Goal: Find specific page/section: Locate a particular part of the current website

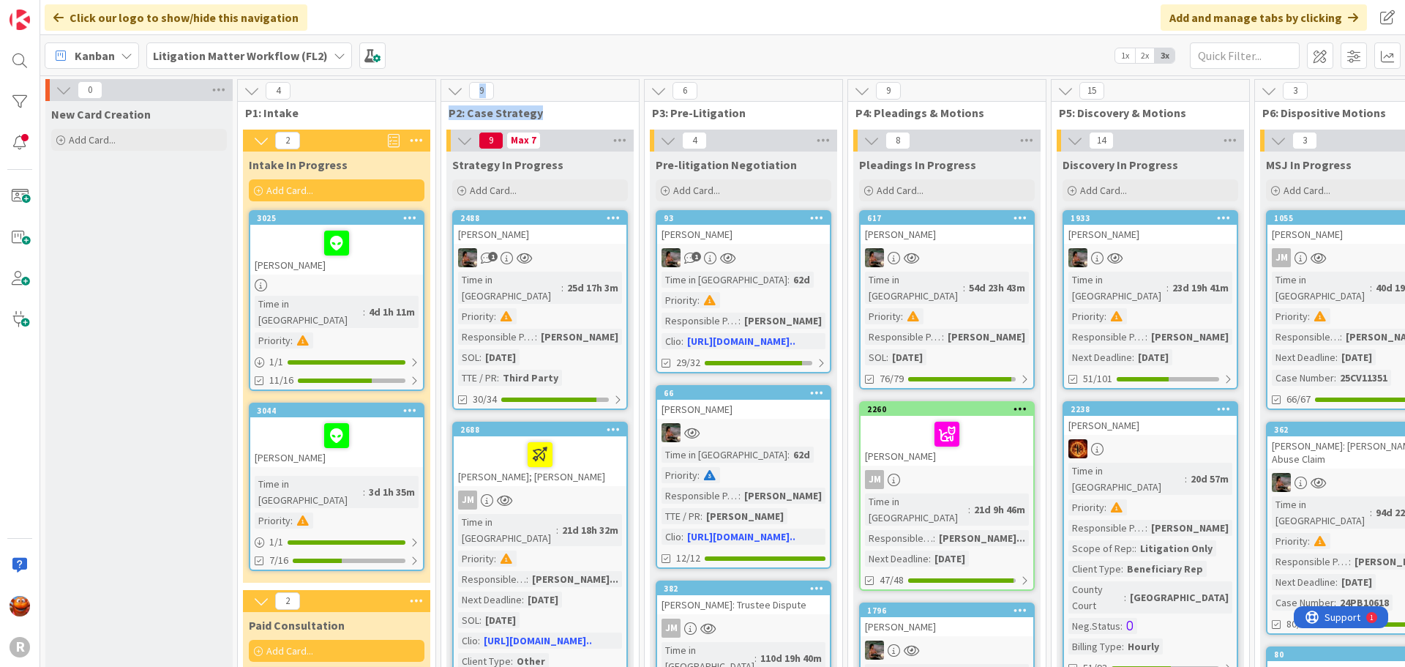
drag, startPoint x: 438, startPoint y: 91, endPoint x: 442, endPoint y: 141, distance: 50.6
click at [387, 453] on div "3044 [PERSON_NAME] Time in Column : 3d 1h 35m Priority : 1 / 1 7/16" at bounding box center [337, 486] width 176 height 168
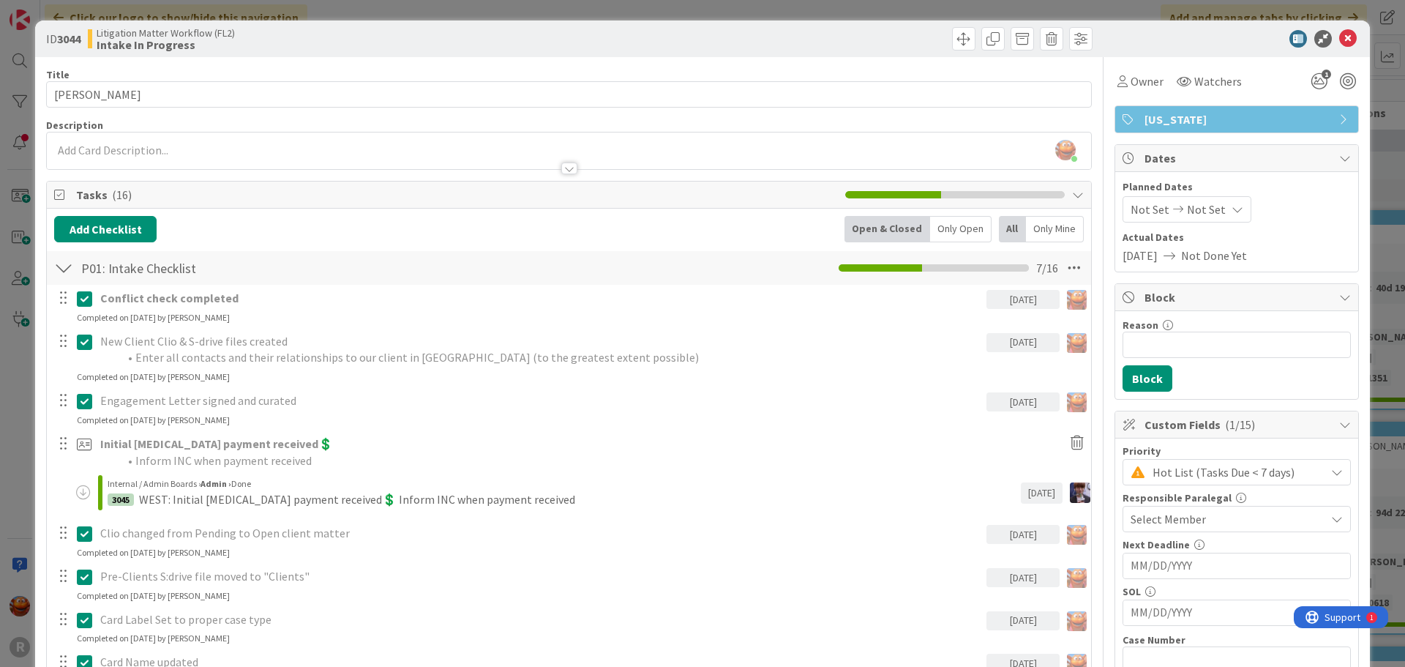
click at [14, 265] on div "ID 3044 Litigation Matter Workflow (FL2) Intake In Progress Title 13 / 128 [PER…" at bounding box center [702, 333] width 1405 height 667
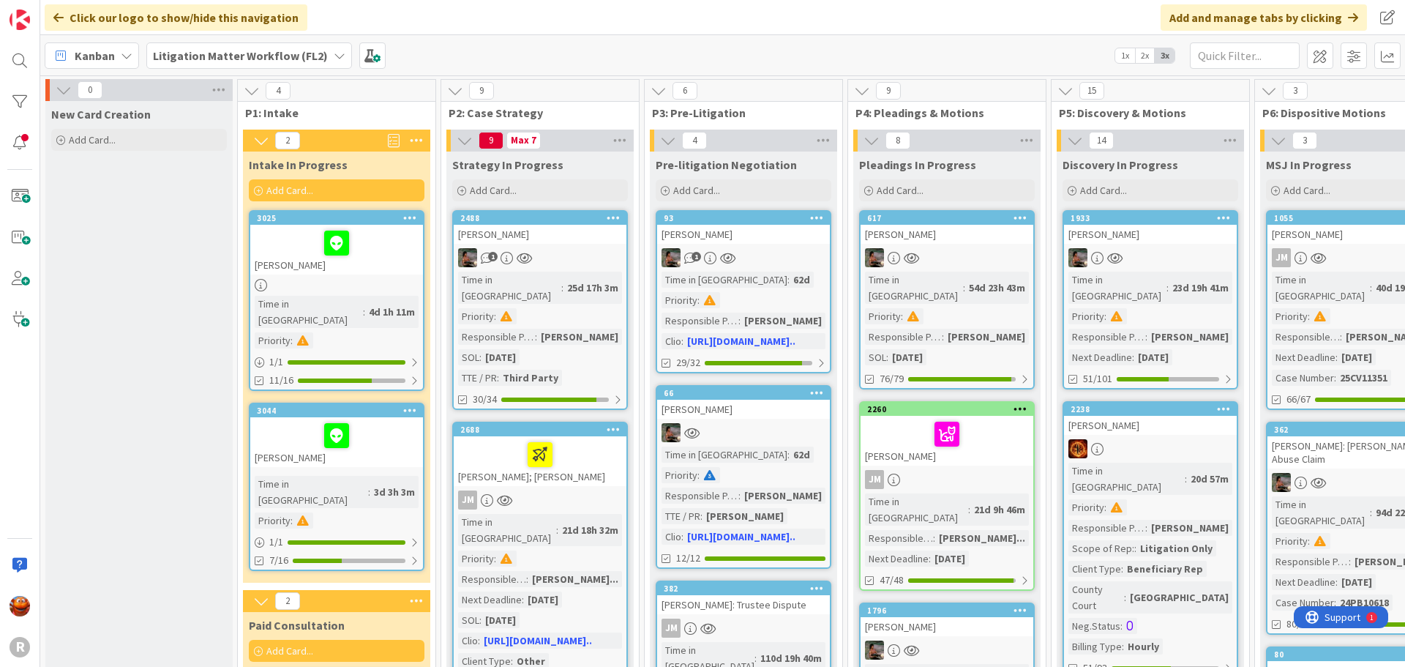
click at [395, 271] on div "[PERSON_NAME]" at bounding box center [336, 250] width 173 height 50
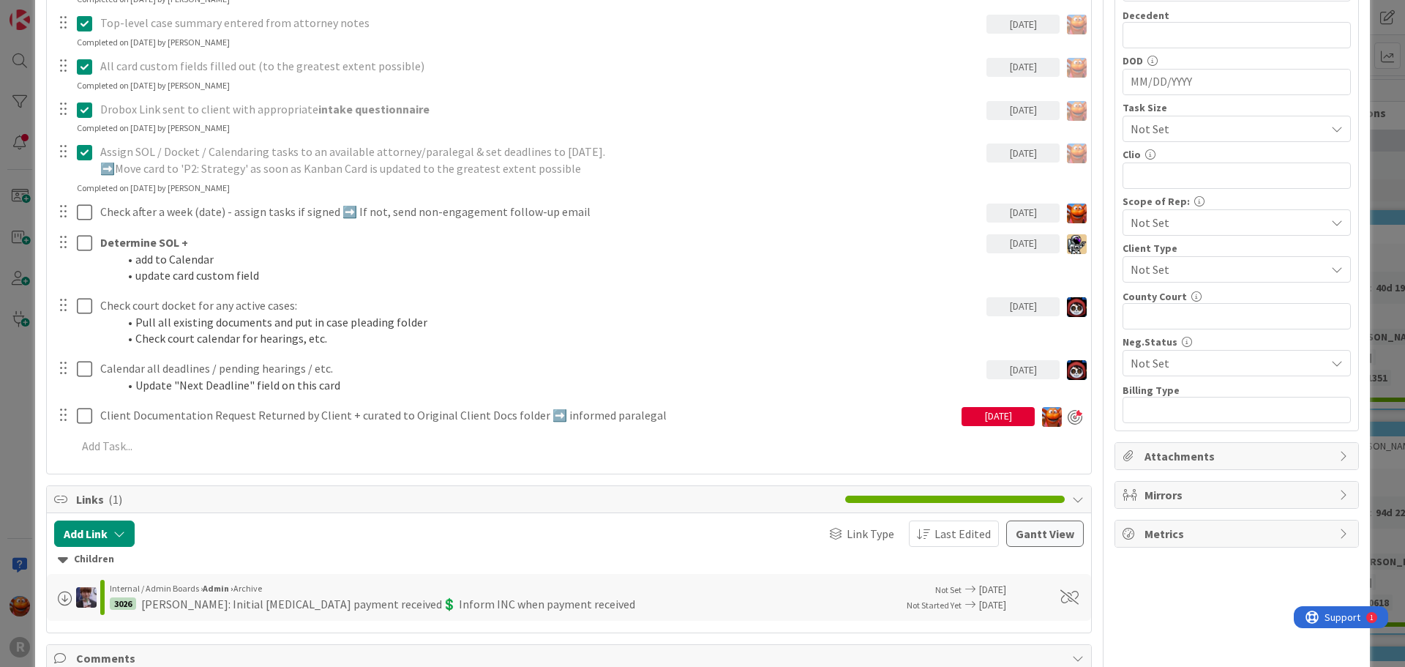
scroll to position [732, 0]
